Goal: Task Accomplishment & Management: Manage account settings

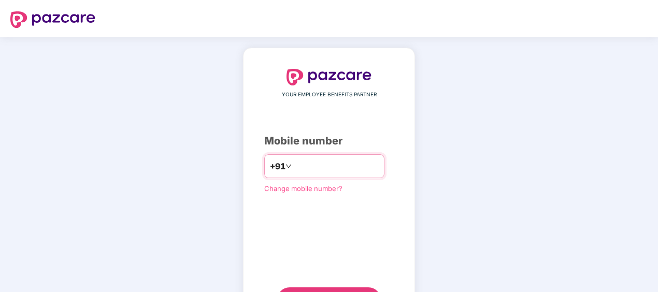
click at [299, 166] on input "number" at bounding box center [336, 166] width 85 height 17
type input "**********"
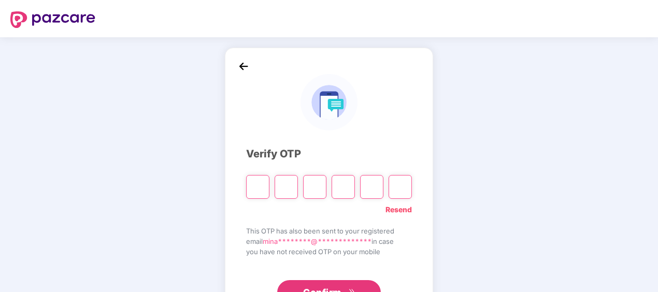
paste input "*"
type input "*"
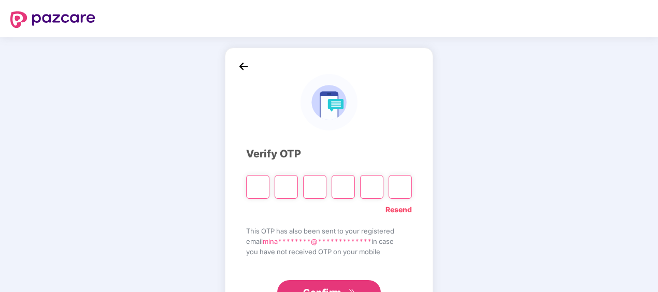
type input "*"
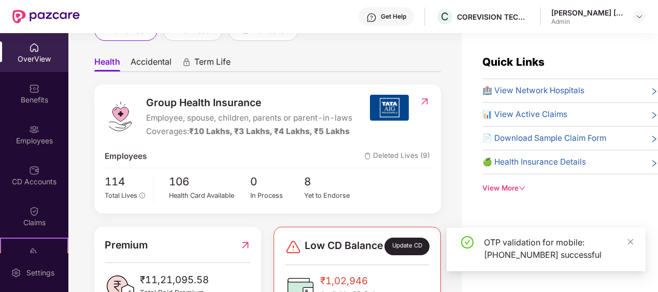
scroll to position [104, 0]
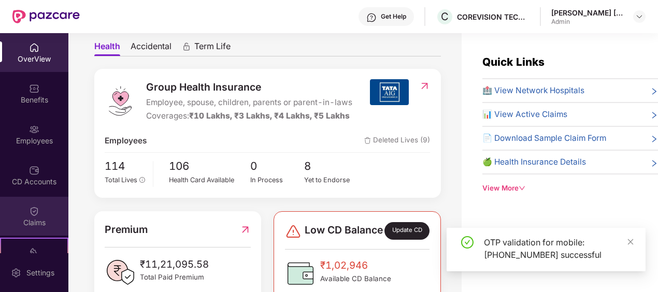
click at [33, 212] on img at bounding box center [34, 211] width 10 height 10
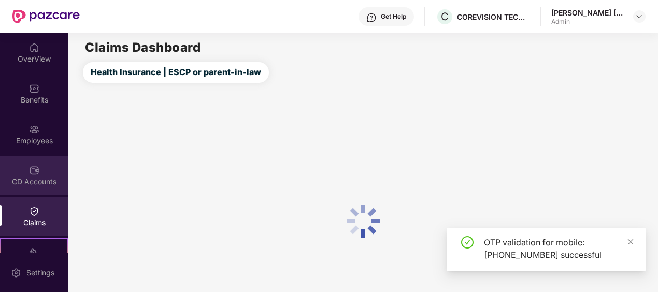
click at [29, 172] on img at bounding box center [34, 170] width 10 height 10
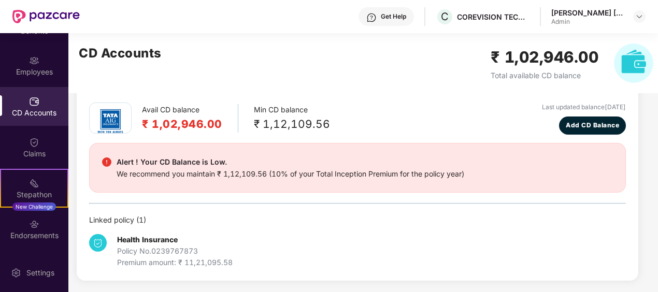
scroll to position [55, 0]
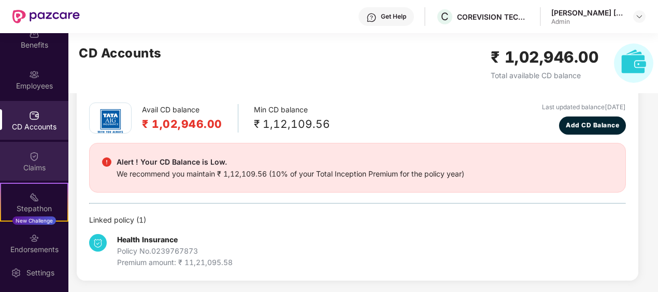
click at [31, 153] on img at bounding box center [34, 156] width 10 height 10
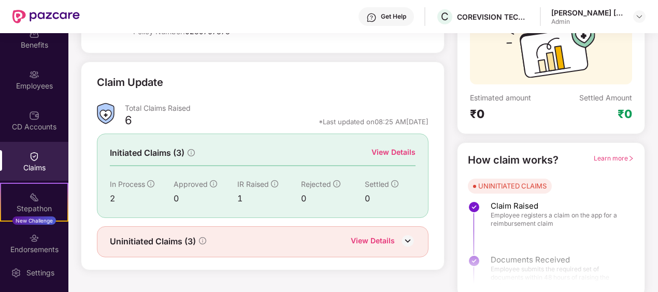
scroll to position [113, 0]
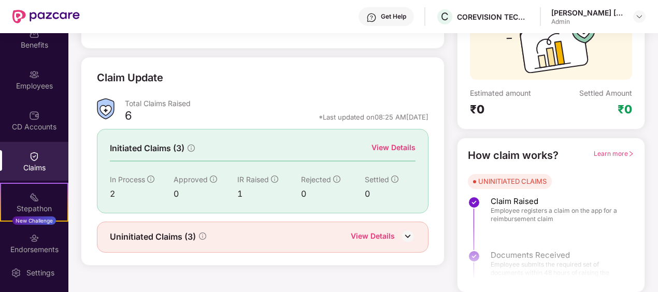
click at [405, 142] on div "View Details" at bounding box center [394, 147] width 44 height 11
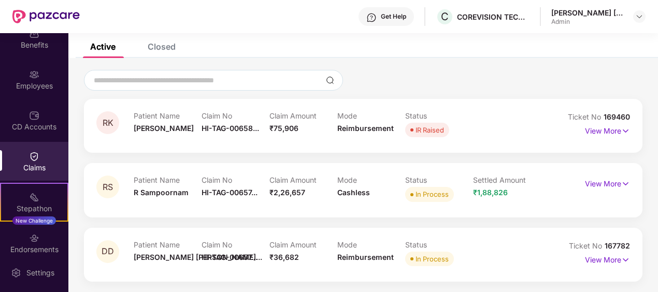
scroll to position [49, 0]
click at [624, 257] on img at bounding box center [626, 260] width 9 height 11
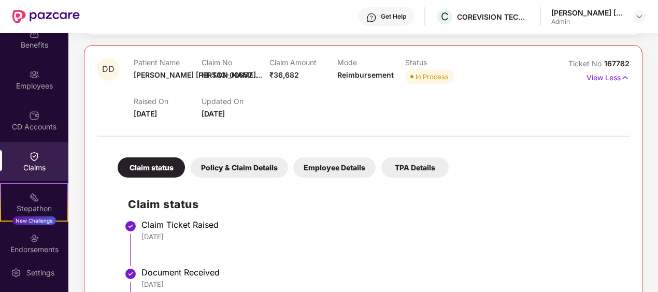
scroll to position [232, 0]
click at [625, 73] on img at bounding box center [625, 77] width 9 height 11
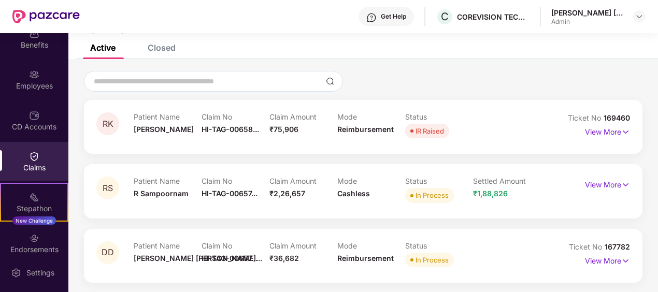
scroll to position [49, 0]
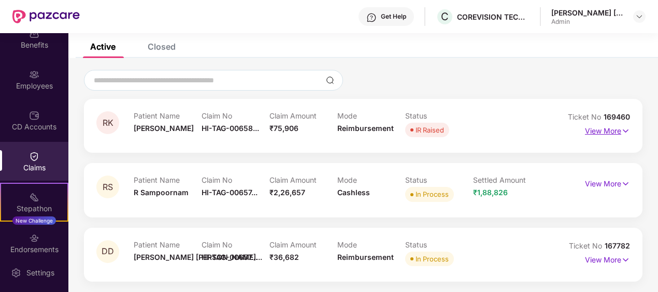
click at [615, 132] on p "View More" at bounding box center [607, 130] width 45 height 14
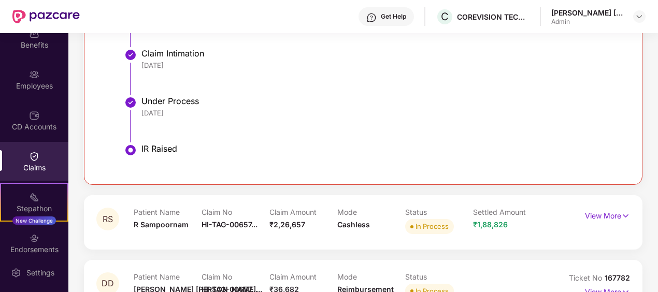
scroll to position [401, 0]
